Goal: Transaction & Acquisition: Purchase product/service

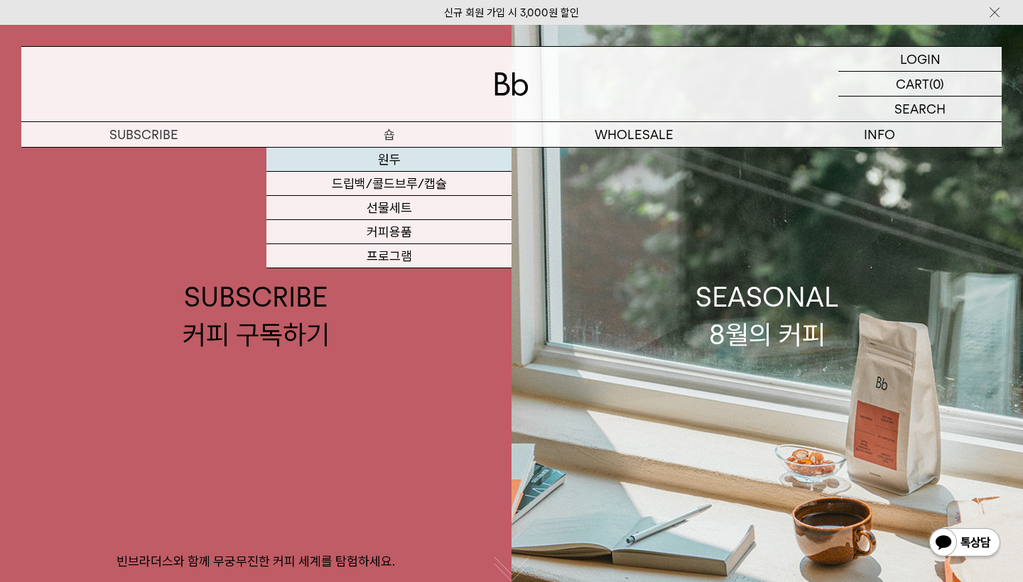
click at [400, 163] on link "원두" at bounding box center [388, 160] width 245 height 24
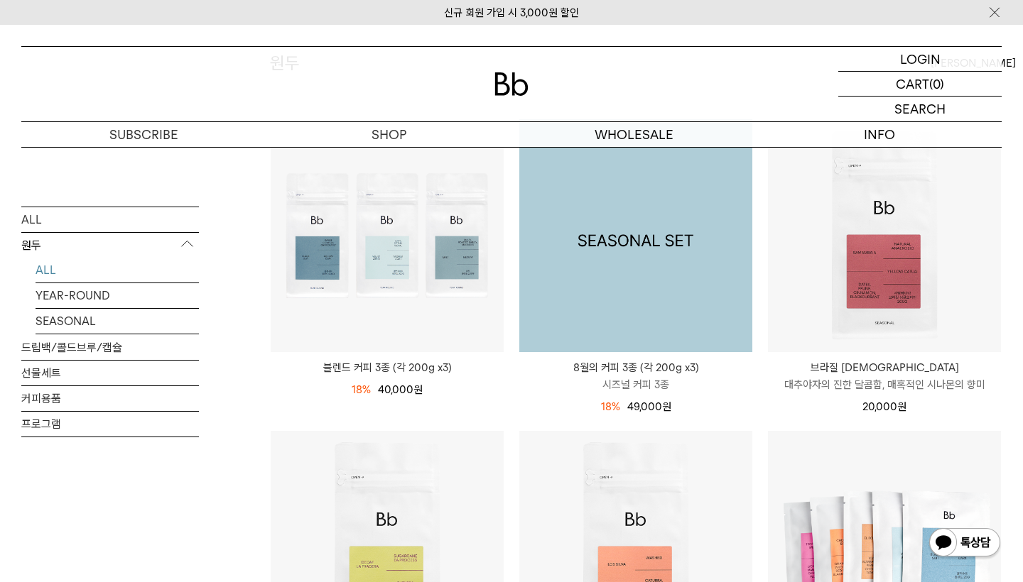
scroll to position [180, 0]
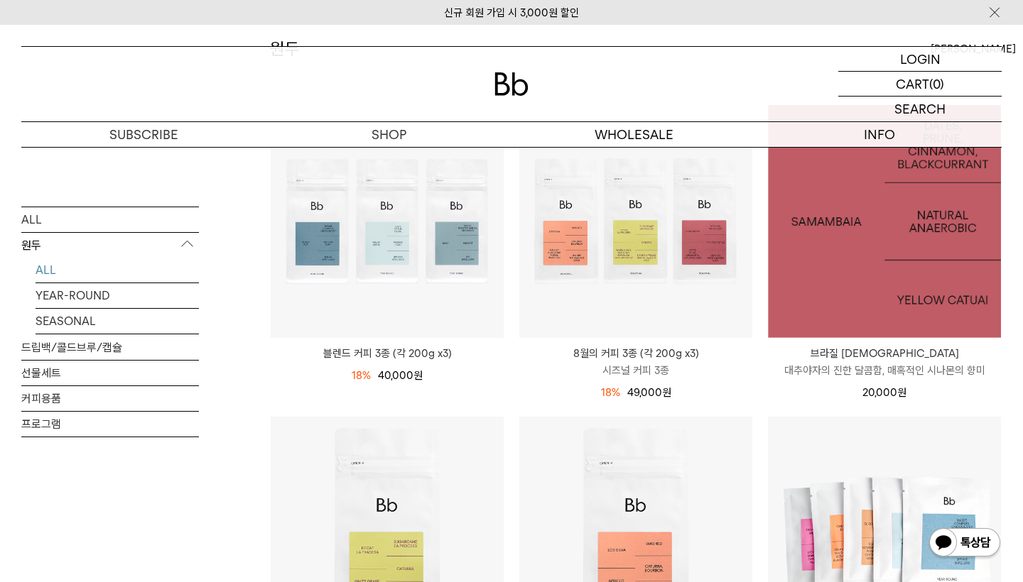
click at [901, 239] on img at bounding box center [884, 221] width 233 height 233
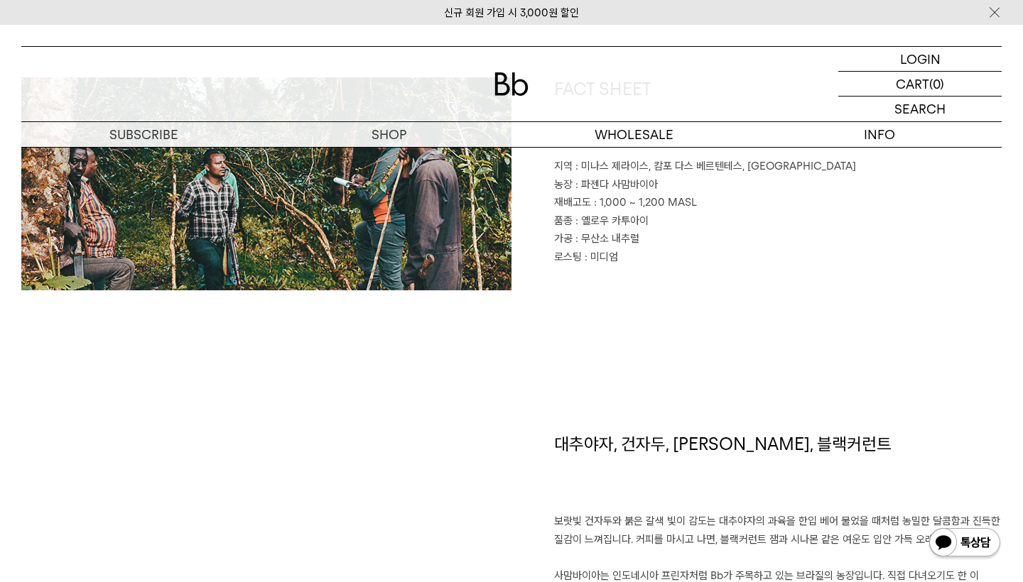
scroll to position [727, 0]
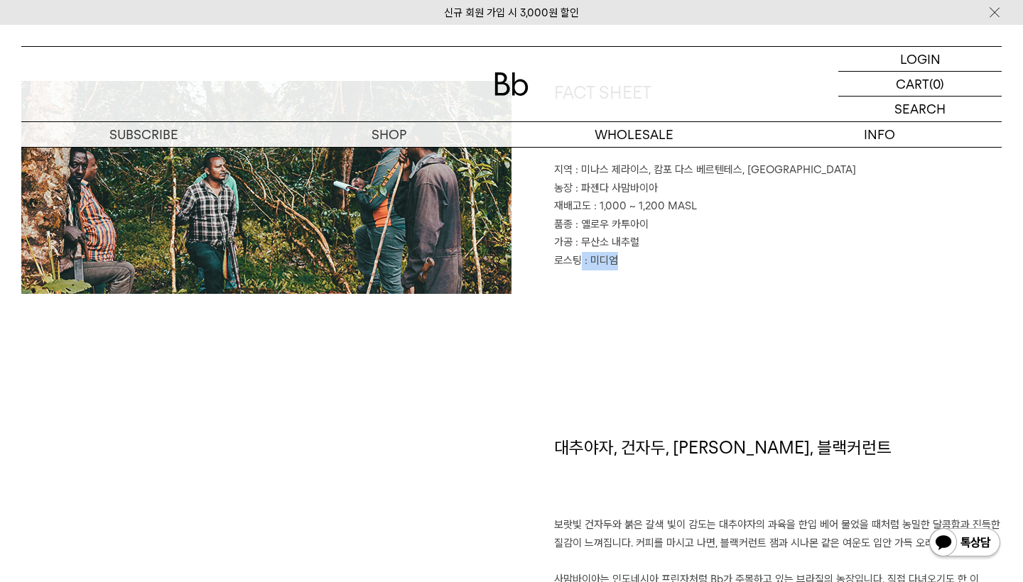
drag, startPoint x: 579, startPoint y: 254, endPoint x: 711, endPoint y: 254, distance: 132.1
click at [711, 254] on p "로스팅 : 미디엄" at bounding box center [778, 261] width 448 height 18
drag, startPoint x: 581, startPoint y: 251, endPoint x: 731, endPoint y: 251, distance: 149.9
click at [727, 252] on p "로스팅 : 미디엄" at bounding box center [778, 261] width 448 height 18
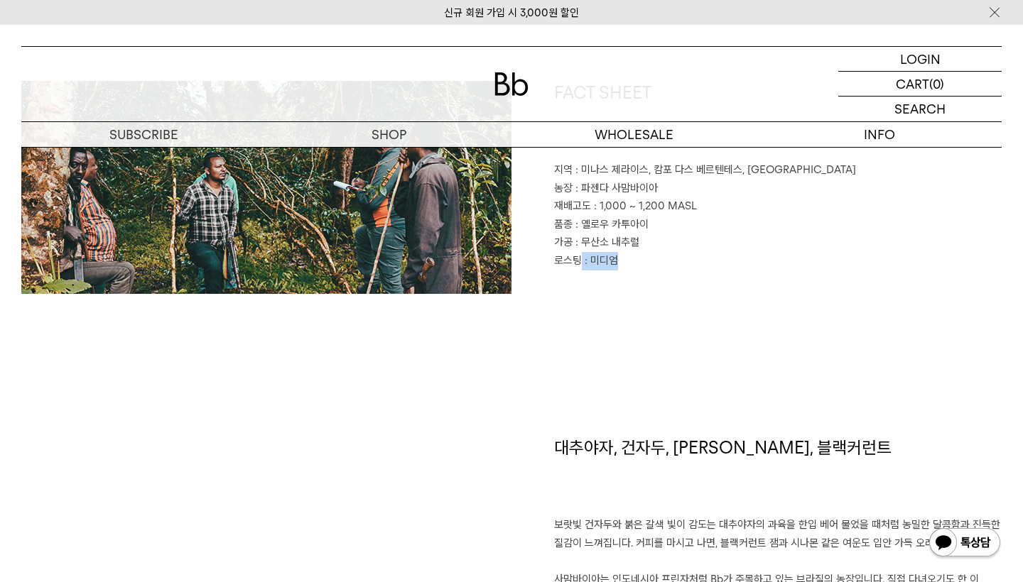
click at [731, 252] on p "로스팅 : 미디엄" at bounding box center [778, 261] width 448 height 18
drag, startPoint x: 579, startPoint y: 217, endPoint x: 683, endPoint y: 217, distance: 104.4
click at [683, 217] on p "품종 : 옐로우 카투아이" at bounding box center [778, 225] width 448 height 18
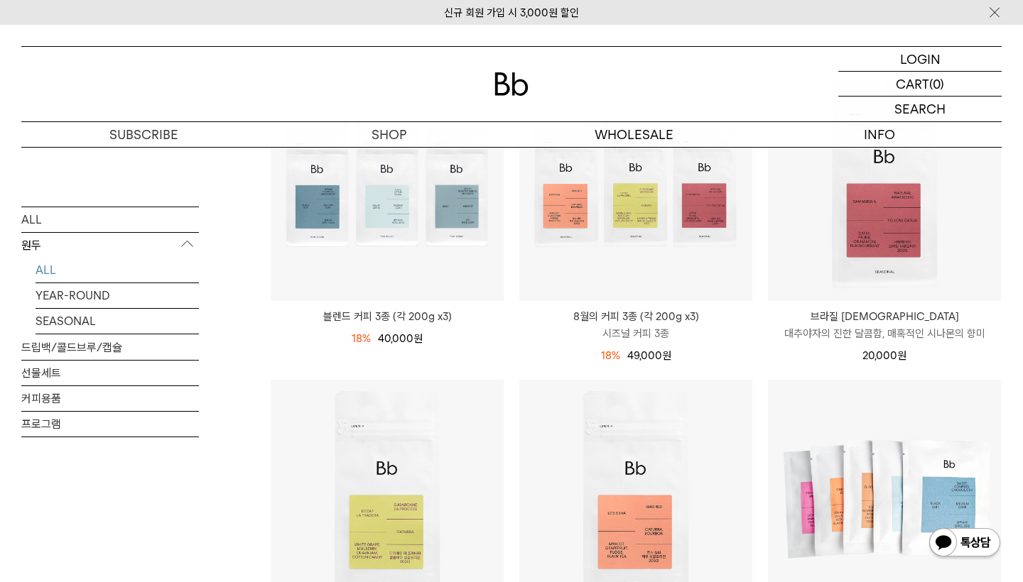
scroll to position [291, 0]
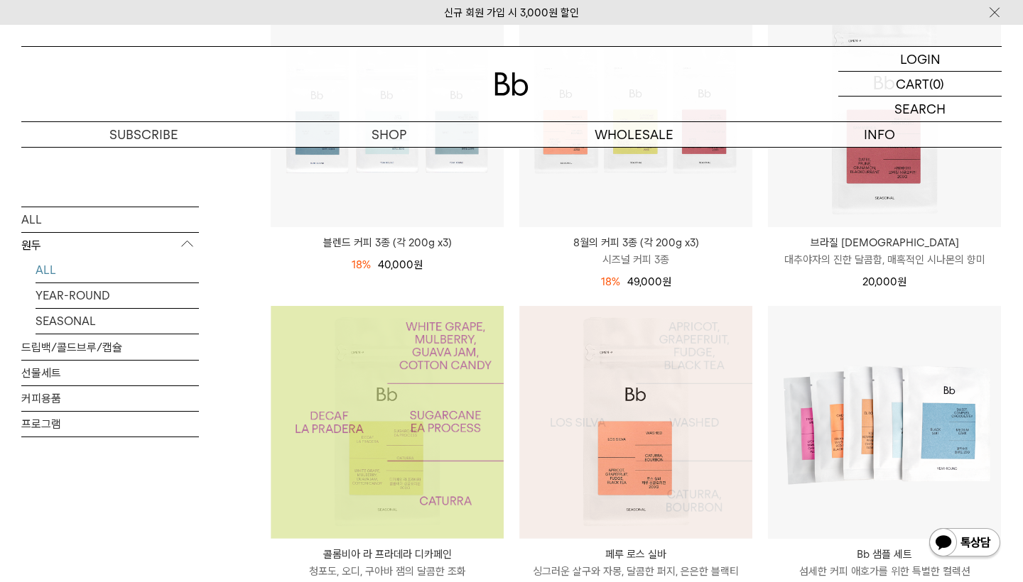
click at [573, 425] on img at bounding box center [635, 422] width 233 height 233
